Goal: Information Seeking & Learning: Compare options

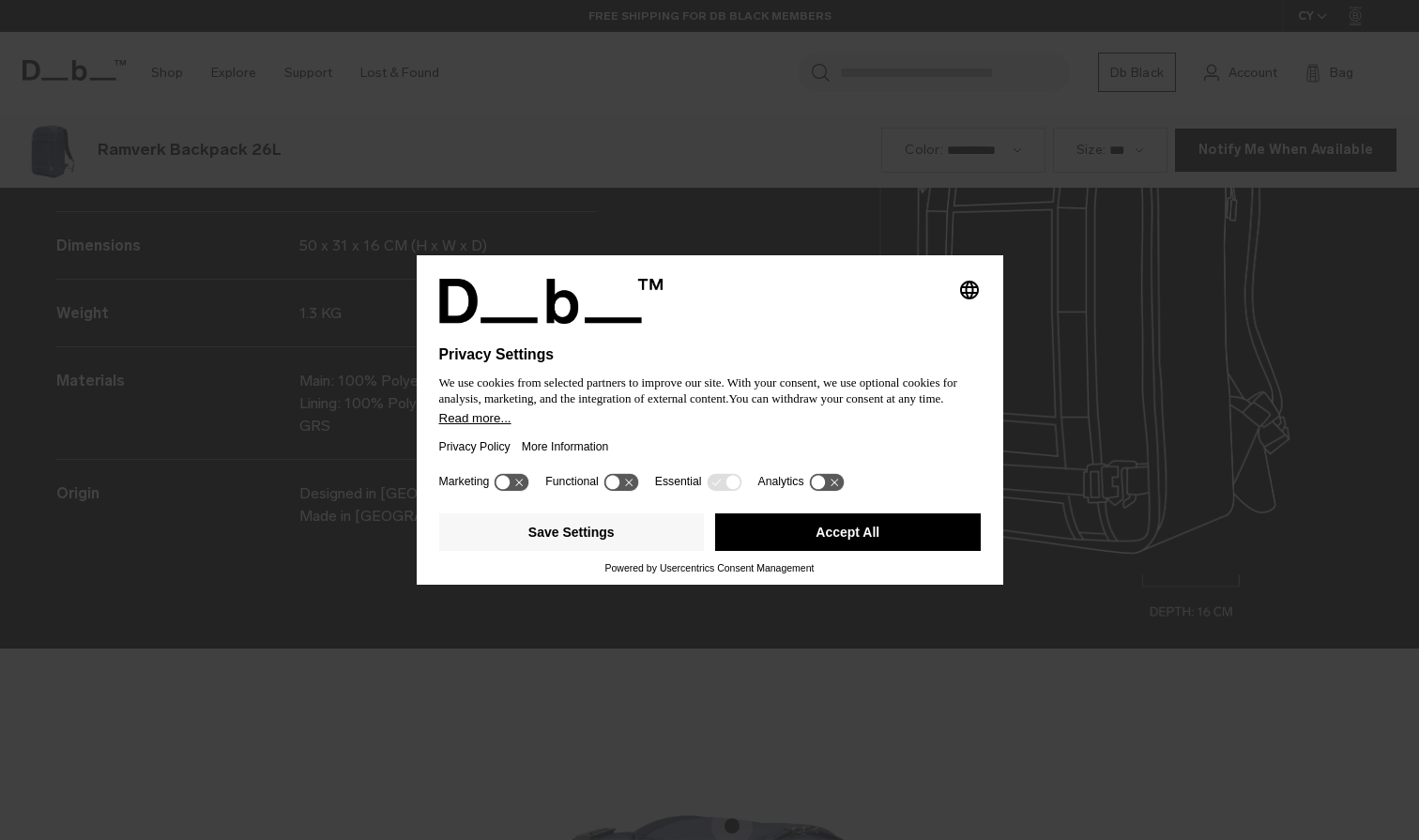
scroll to position [2519, 0]
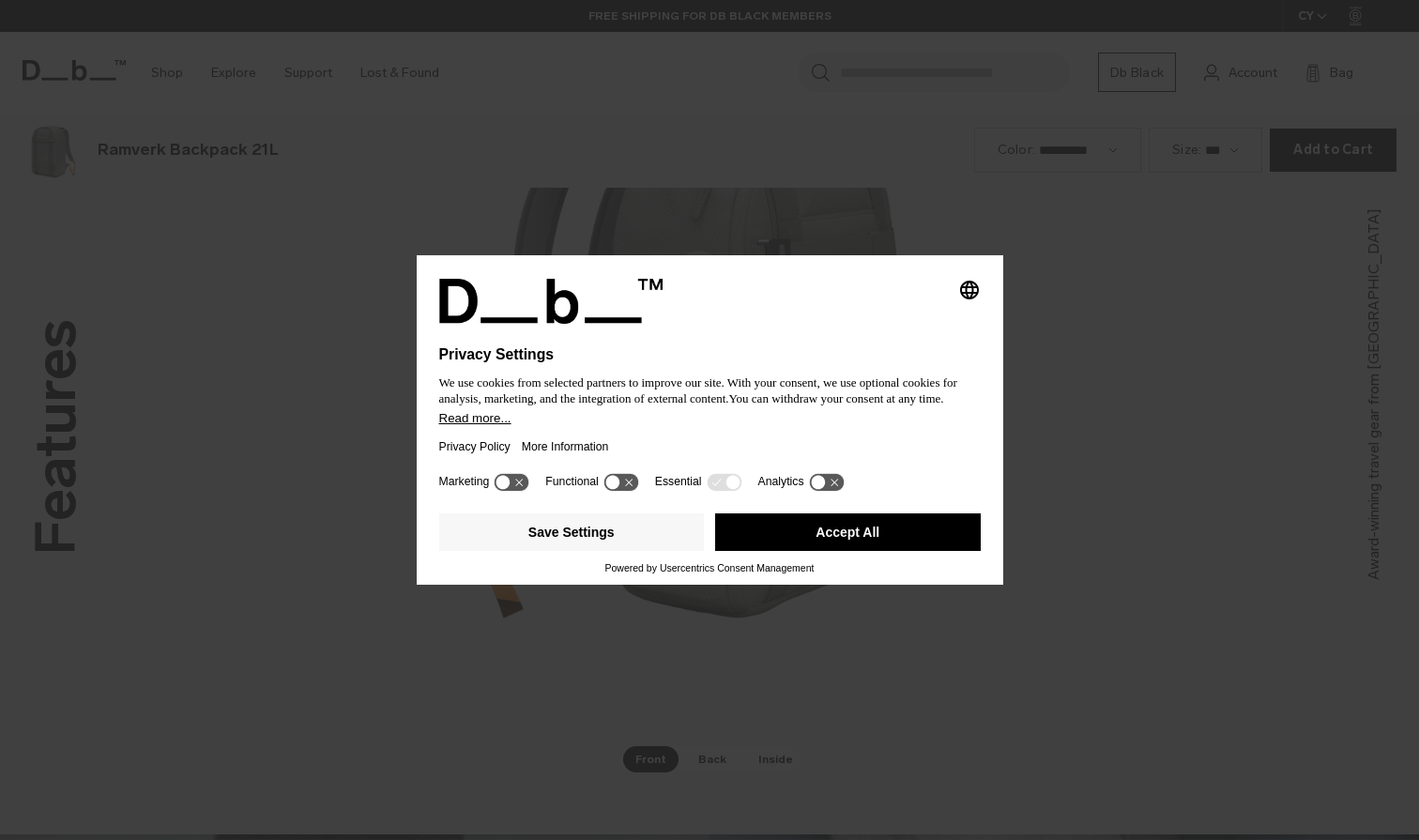
scroll to position [2519, 0]
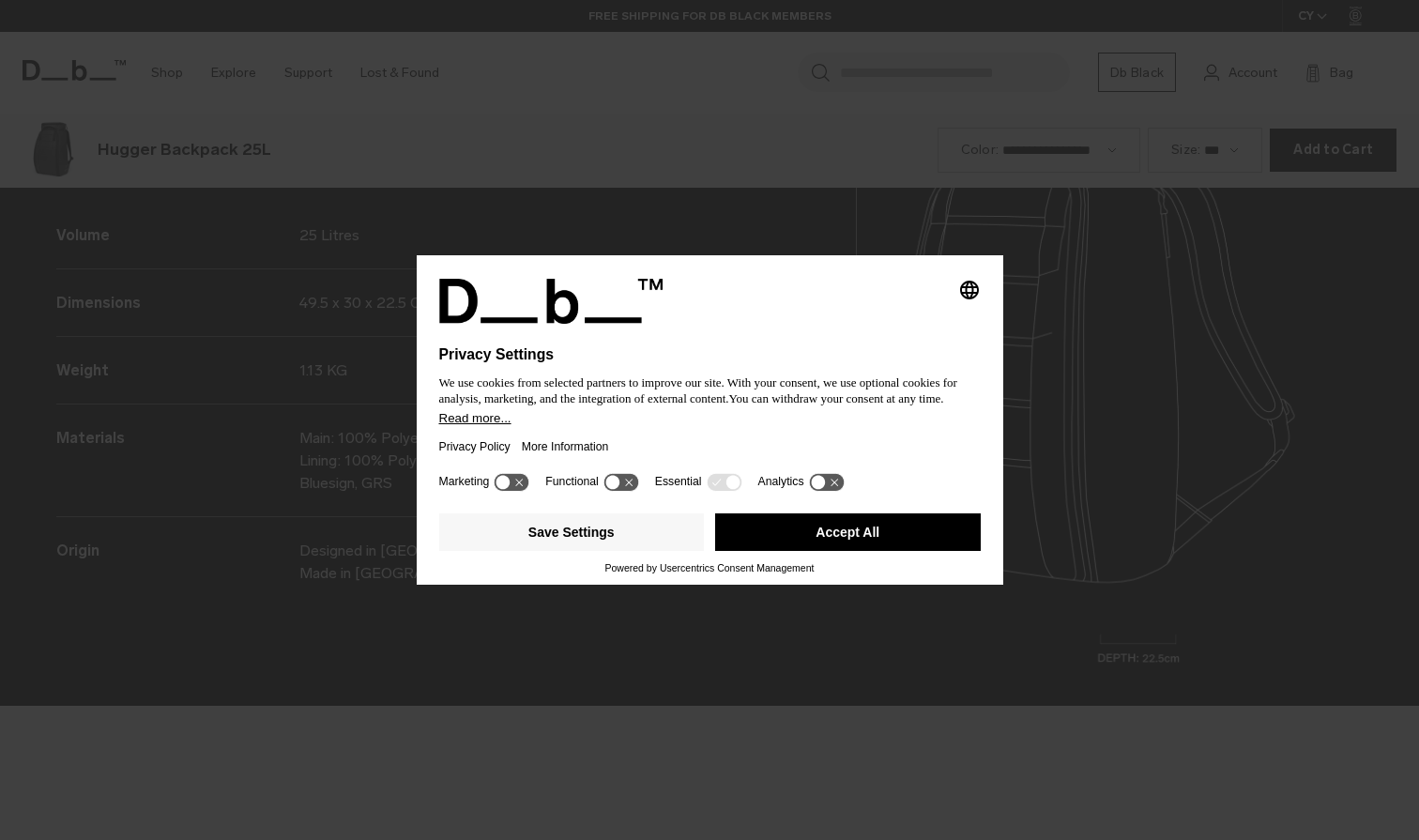
scroll to position [2519, 0]
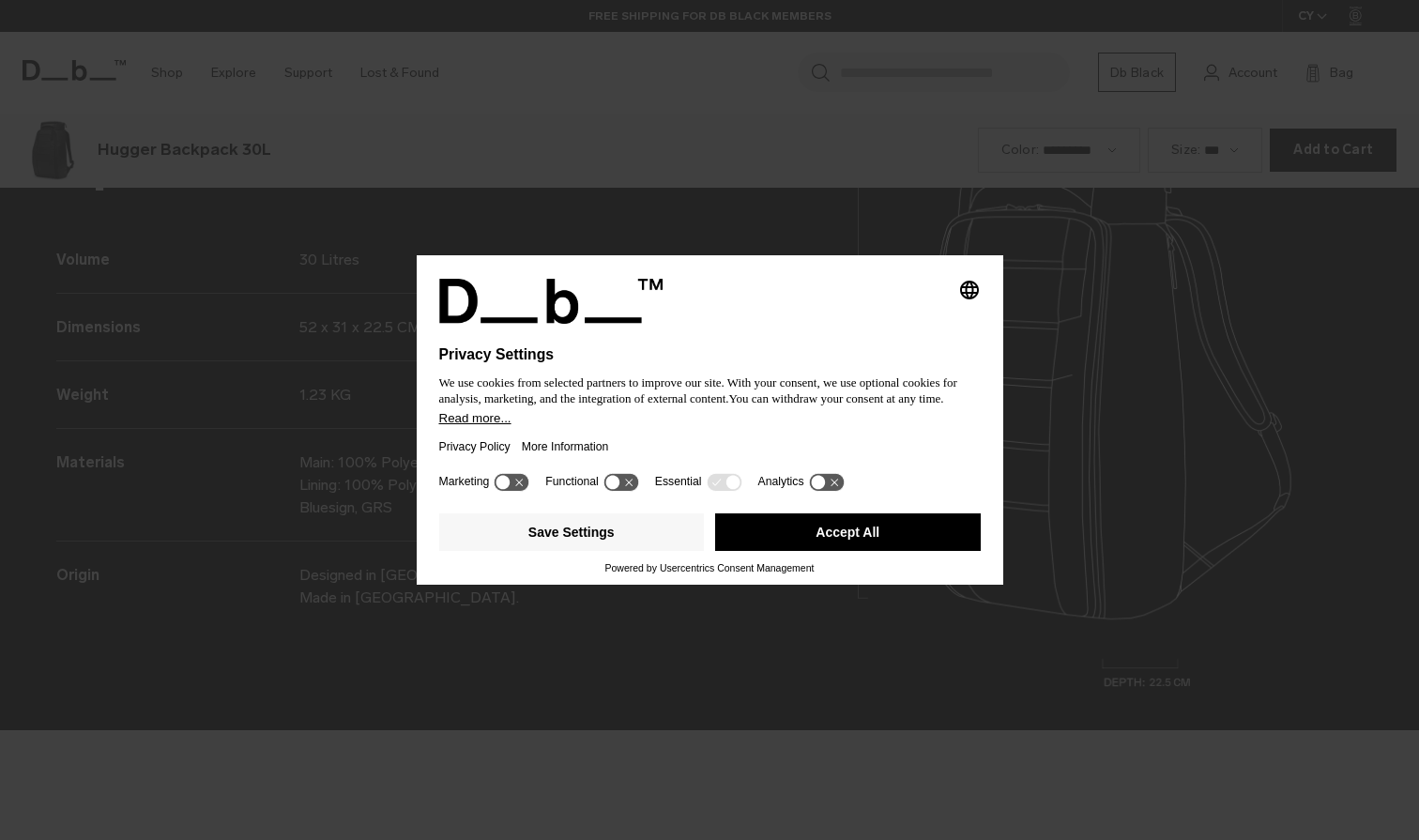
scroll to position [2519, 0]
